Goal: Task Accomplishment & Management: Manage account settings

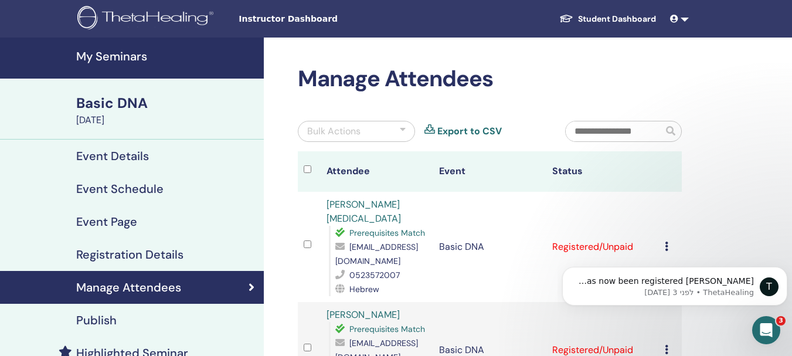
click at [132, 53] on h4 "My Seminars" at bounding box center [166, 56] width 181 height 14
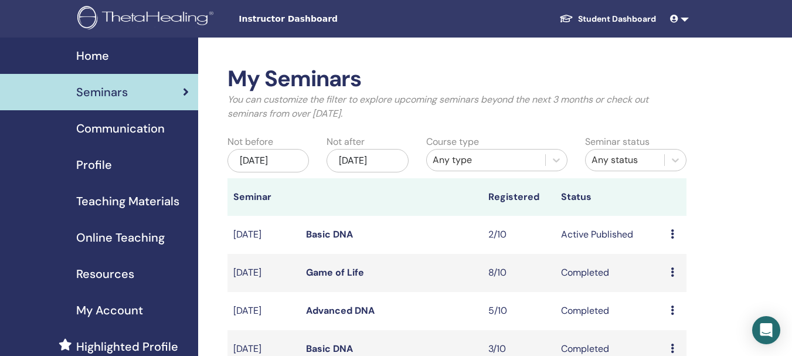
click at [315, 278] on link "Game of Life" at bounding box center [335, 272] width 58 height 12
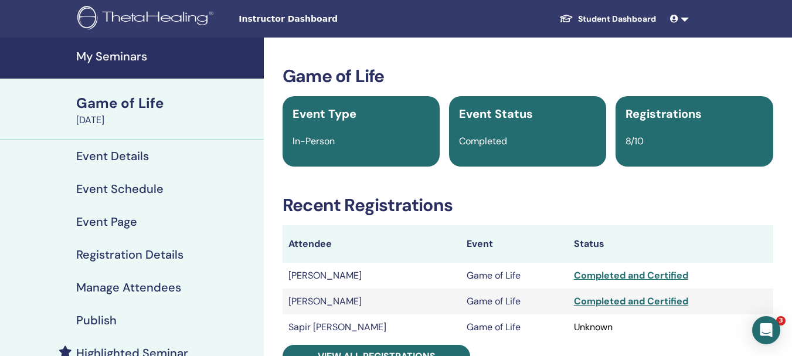
click at [158, 286] on h4 "Manage Attendees" at bounding box center [128, 287] width 105 height 14
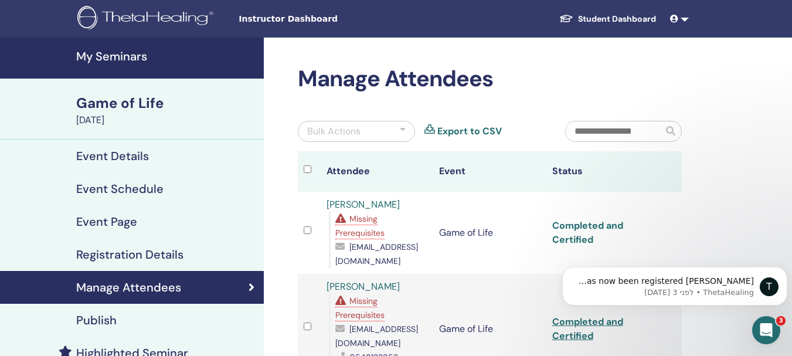
click at [585, 226] on link "Completed and Certified" at bounding box center [587, 232] width 71 height 26
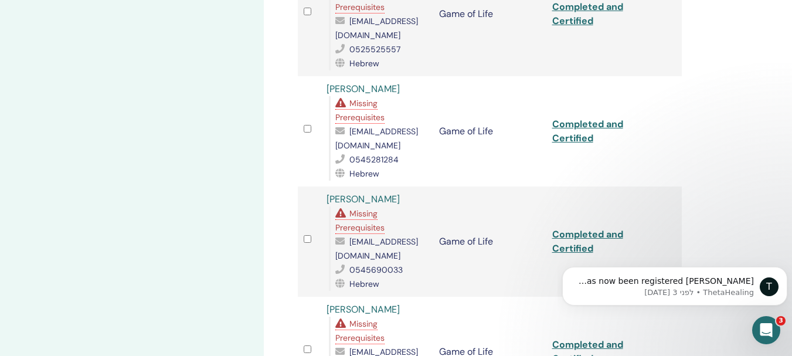
scroll to position [586, 0]
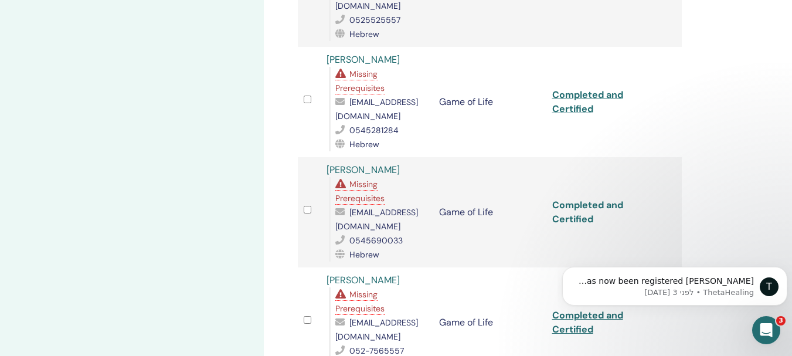
click at [585, 199] on link "Completed and Certified" at bounding box center [587, 212] width 71 height 26
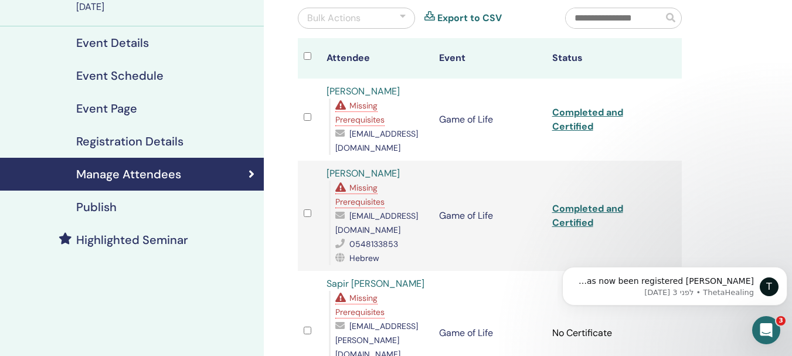
scroll to position [58, 0]
